Goal: Navigation & Orientation: Find specific page/section

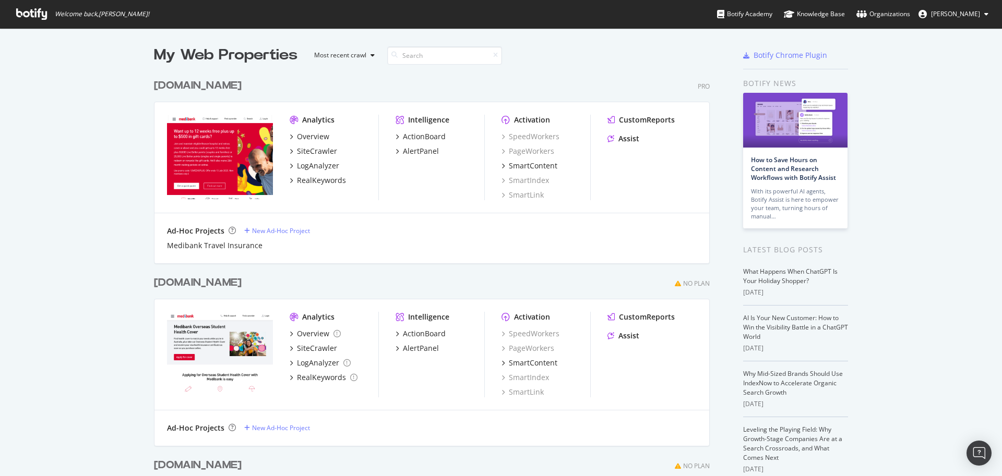
click at [149, 53] on div "My Web Properties Most recent crawl [DOMAIN_NAME] Pro Analytics Overview SiteCr…" at bounding box center [501, 427] width 1002 height 799
click at [131, 59] on div "My Web Properties Most recent crawl [DOMAIN_NAME] Pro Analytics Overview SiteCr…" at bounding box center [501, 427] width 1002 height 799
